Goal: Obtain resource: Obtain resource

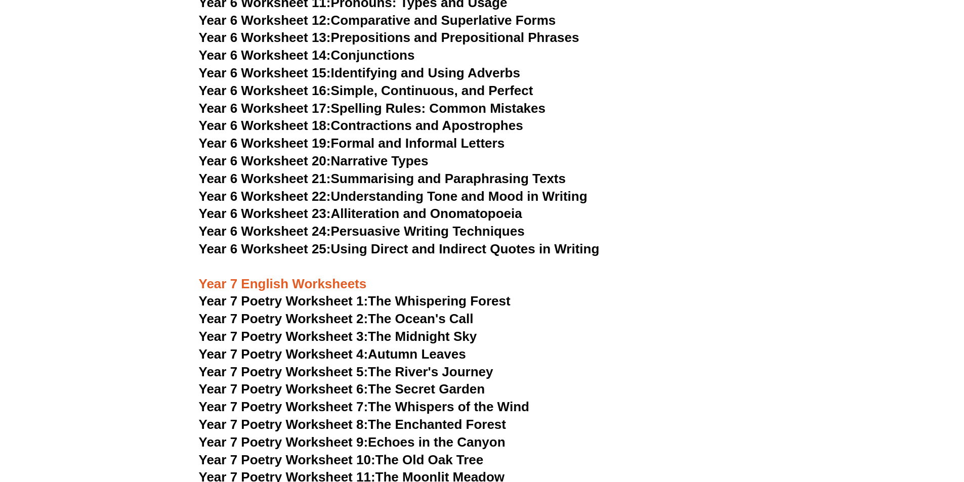
scroll to position [5767, 0]
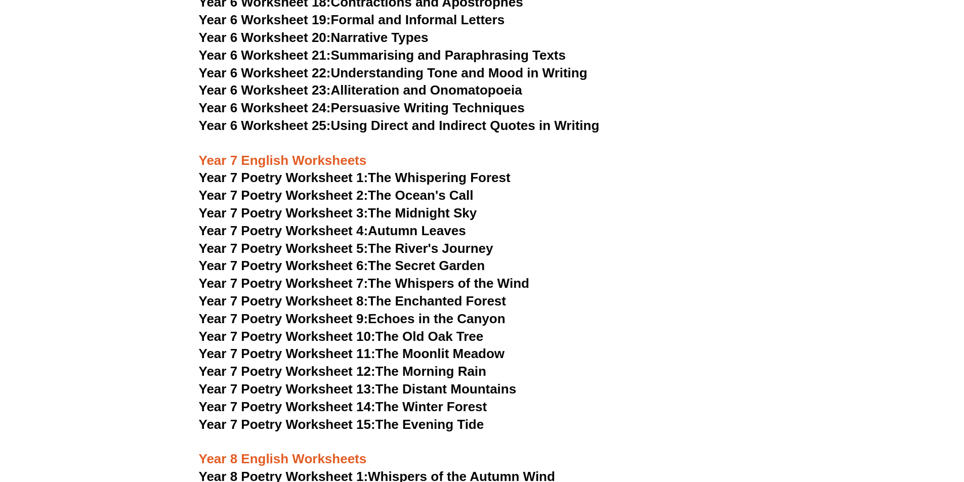
click at [343, 188] on span "Year 7 Poetry Worksheet 2:" at bounding box center [283, 195] width 169 height 15
click at [458, 205] on link "Year 7 Poetry Worksheet 3: The Midnight Sky" at bounding box center [338, 212] width 278 height 15
click at [437, 223] on link "Year 7 Poetry Worksheet 4: Autumn Leaves" at bounding box center [332, 230] width 267 height 15
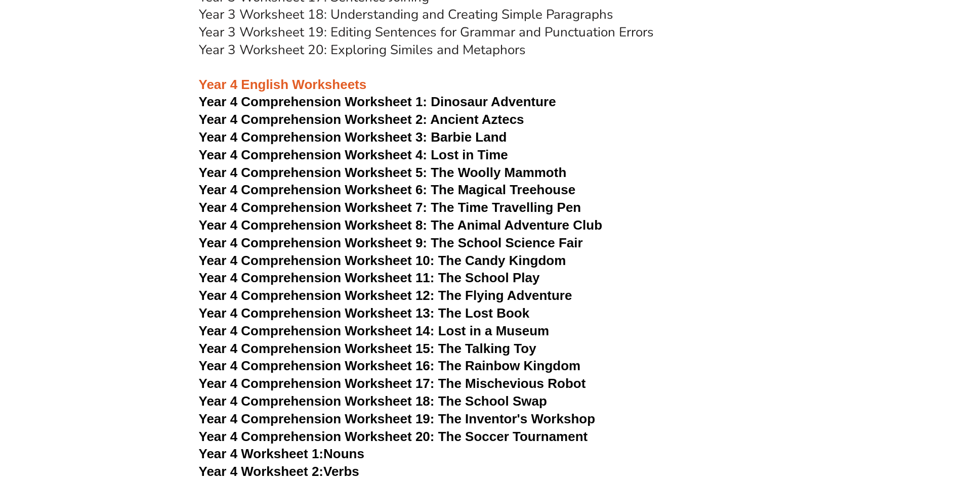
scroll to position [3591, 0]
click at [505, 100] on span "Dinosaur Adventure" at bounding box center [492, 102] width 125 height 15
click at [509, 299] on span "Year 4 Comprehension Worksheet 12: The Flying Adventure" at bounding box center [385, 295] width 373 height 15
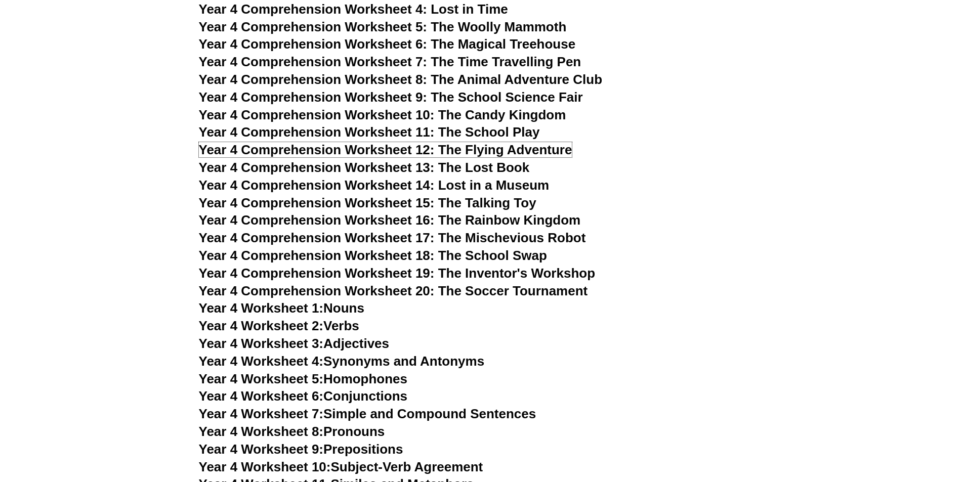
scroll to position [3743, 0]
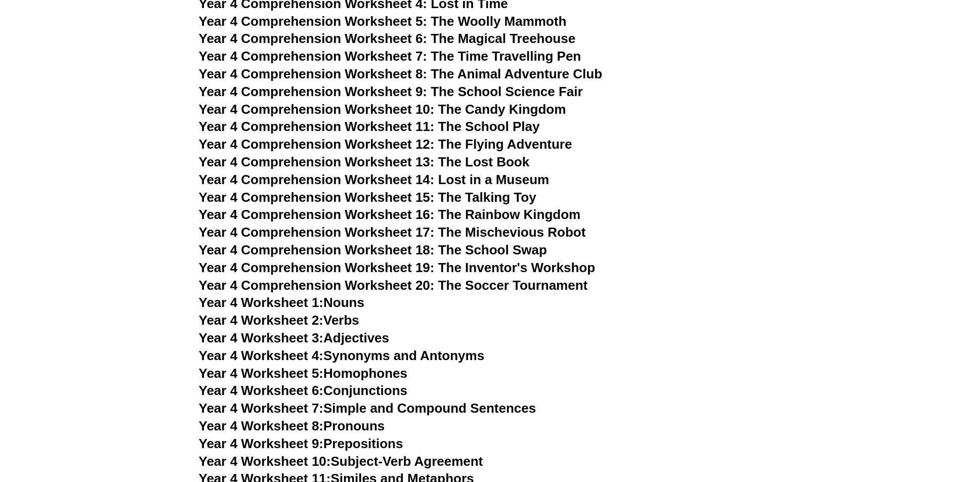
click at [324, 300] on span "Year 4 Worksheet 1:" at bounding box center [261, 302] width 125 height 15
click at [331, 321] on link "Year 4 Worksheet 2: Verbs" at bounding box center [279, 320] width 160 height 15
click at [374, 345] on link "Year 4 Worksheet 3: Adjectives" at bounding box center [294, 337] width 191 height 15
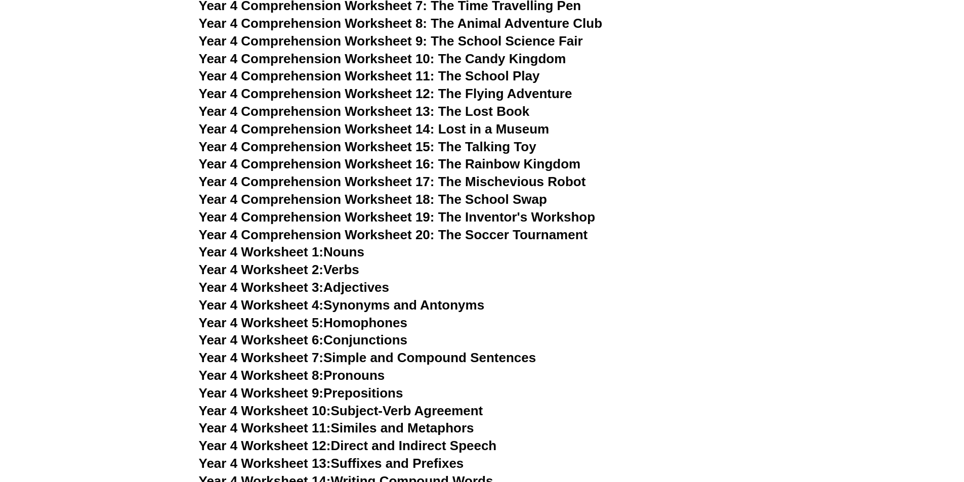
click at [432, 302] on link "Year 4 Worksheet 4: Synonyms and Antonyms" at bounding box center [342, 304] width 286 height 15
click at [377, 322] on link "Year 4 Worksheet 5: Homophones" at bounding box center [303, 322] width 209 height 15
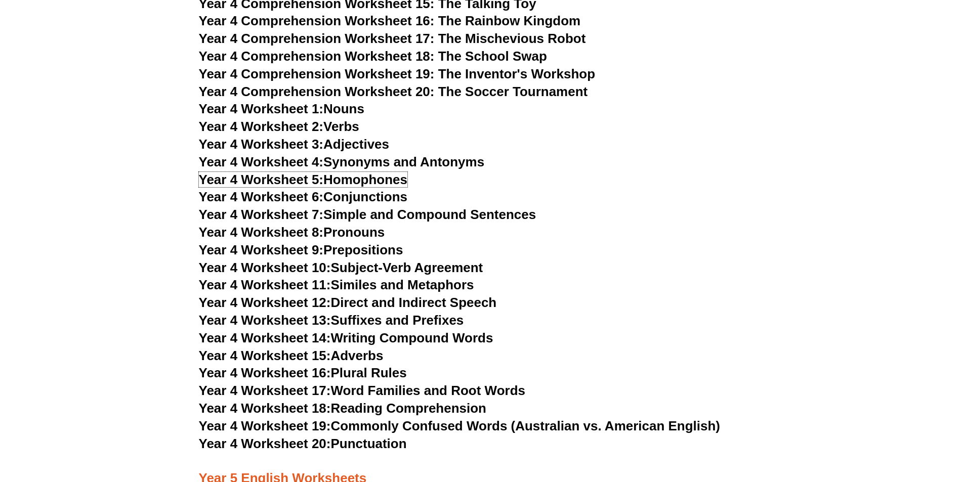
scroll to position [3946, 0]
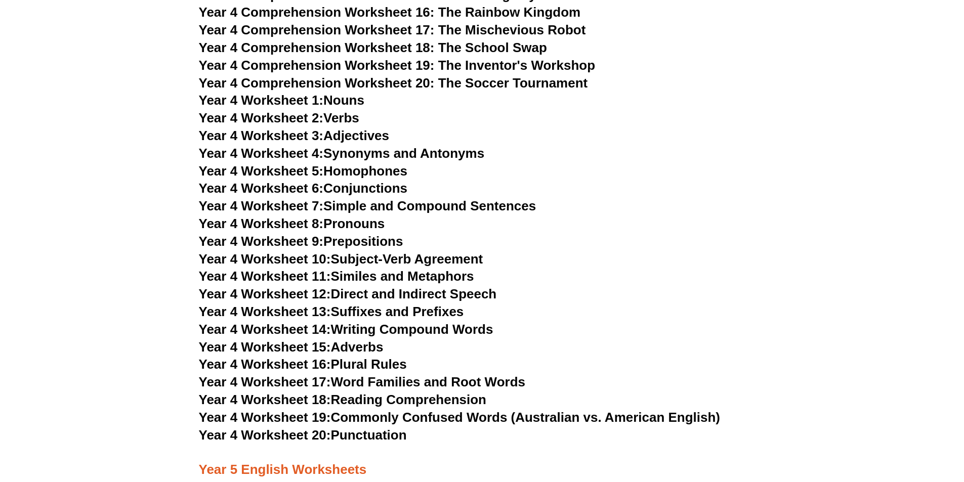
click at [380, 187] on link "Year 4 Worksheet 6: Conjunctions" at bounding box center [303, 188] width 209 height 15
click at [378, 226] on link "Year 4 Worksheet 8: Pronouns" at bounding box center [292, 223] width 186 height 15
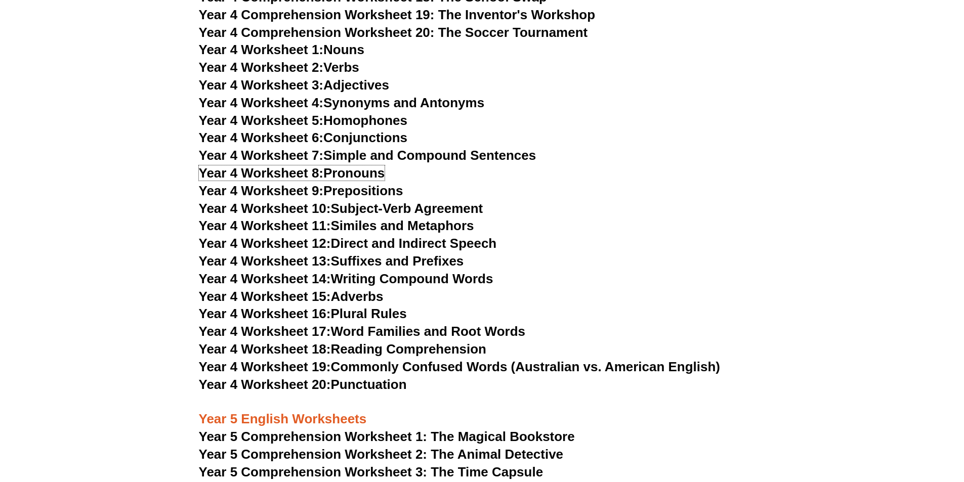
scroll to position [4047, 0]
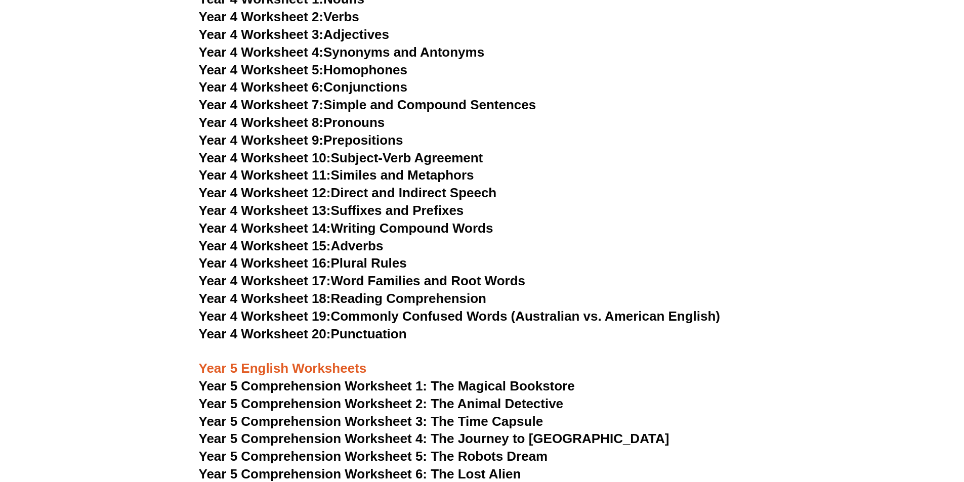
click at [355, 248] on link "Year 4 Worksheet 15: Adverbs" at bounding box center [291, 245] width 185 height 15
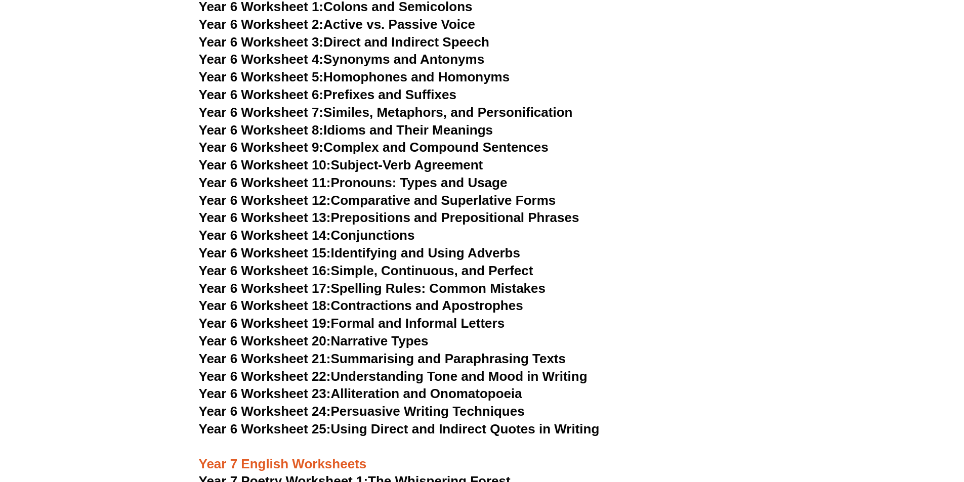
scroll to position [5767, 0]
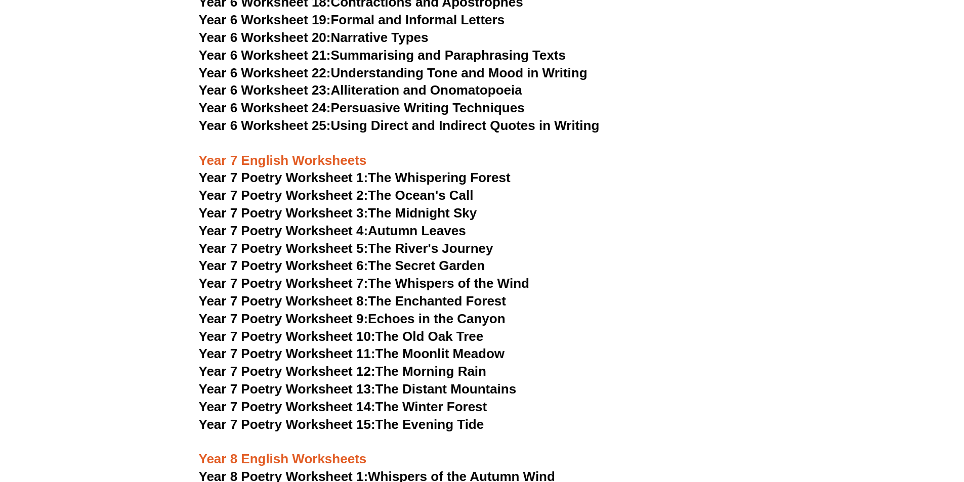
click at [418, 417] on link "Year 7 Poetry Worksheet 15: The Evening Tide" at bounding box center [341, 424] width 285 height 15
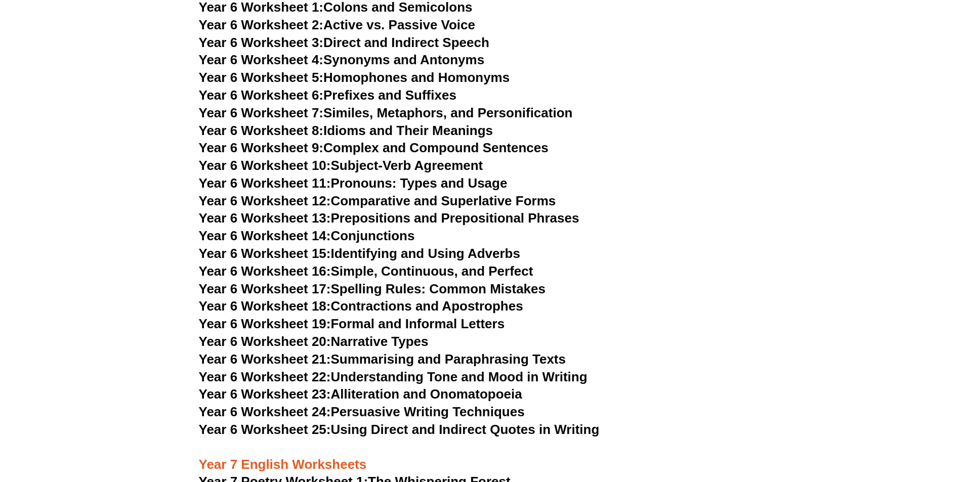
scroll to position [5463, 0]
click at [467, 316] on link "Year 6 Worksheet 19: Formal and Informal Letters" at bounding box center [352, 323] width 306 height 15
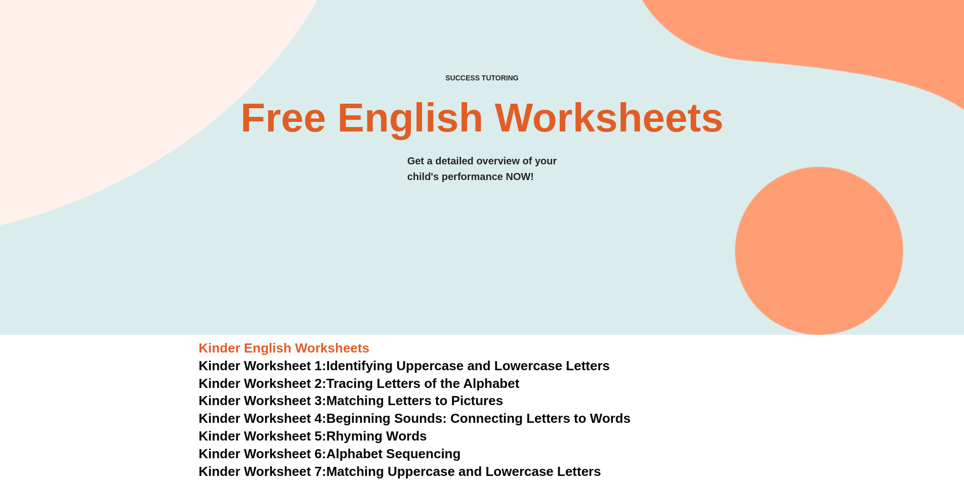
scroll to position [0, 0]
